Goal: Information Seeking & Learning: Find specific fact

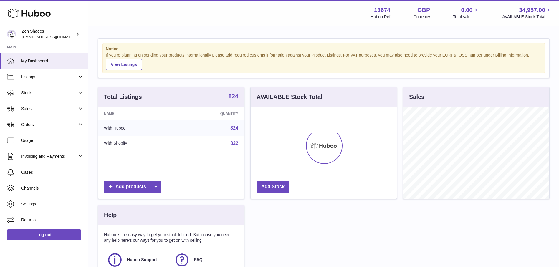
scroll to position [92, 146]
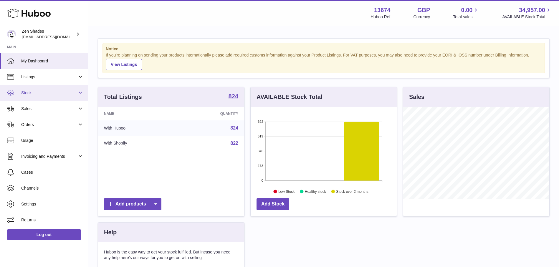
click at [46, 90] on span "Stock" at bounding box center [49, 93] width 56 height 6
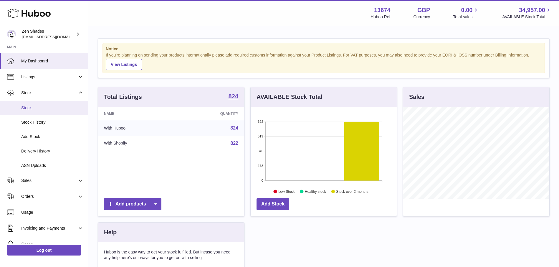
click at [36, 111] on link "Stock" at bounding box center [44, 108] width 88 height 14
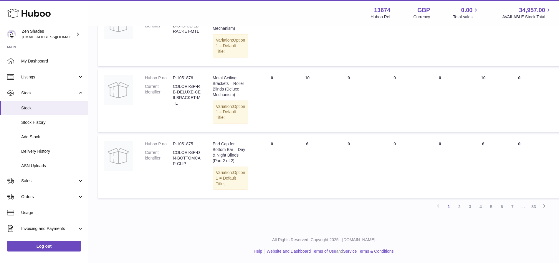
scroll to position [669, 0]
click at [515, 210] on link "7" at bounding box center [513, 206] width 11 height 11
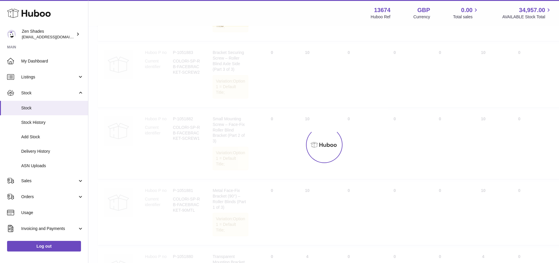
scroll to position [27, 0]
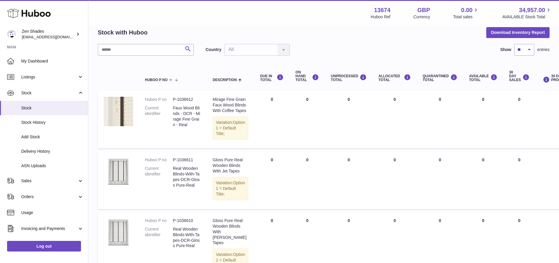
click at [188, 98] on dd "P-1036612" at bounding box center [187, 100] width 28 height 6
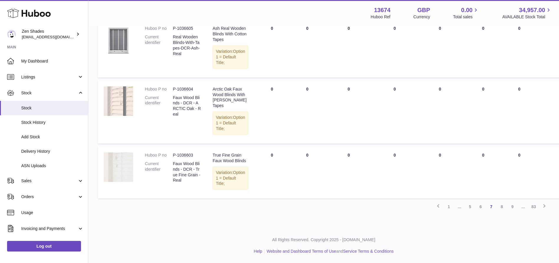
scroll to position [638, 0]
click at [513, 207] on link "9" at bounding box center [513, 206] width 11 height 11
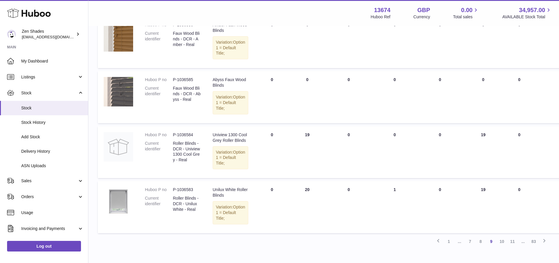
scroll to position [543, 0]
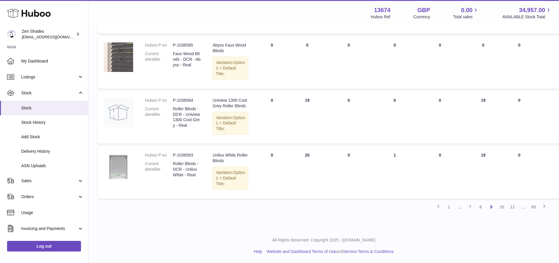
click at [183, 98] on dd "P-1036584" at bounding box center [187, 101] width 28 height 6
copy dd "1036584"
